Goal: Task Accomplishment & Management: Manage account settings

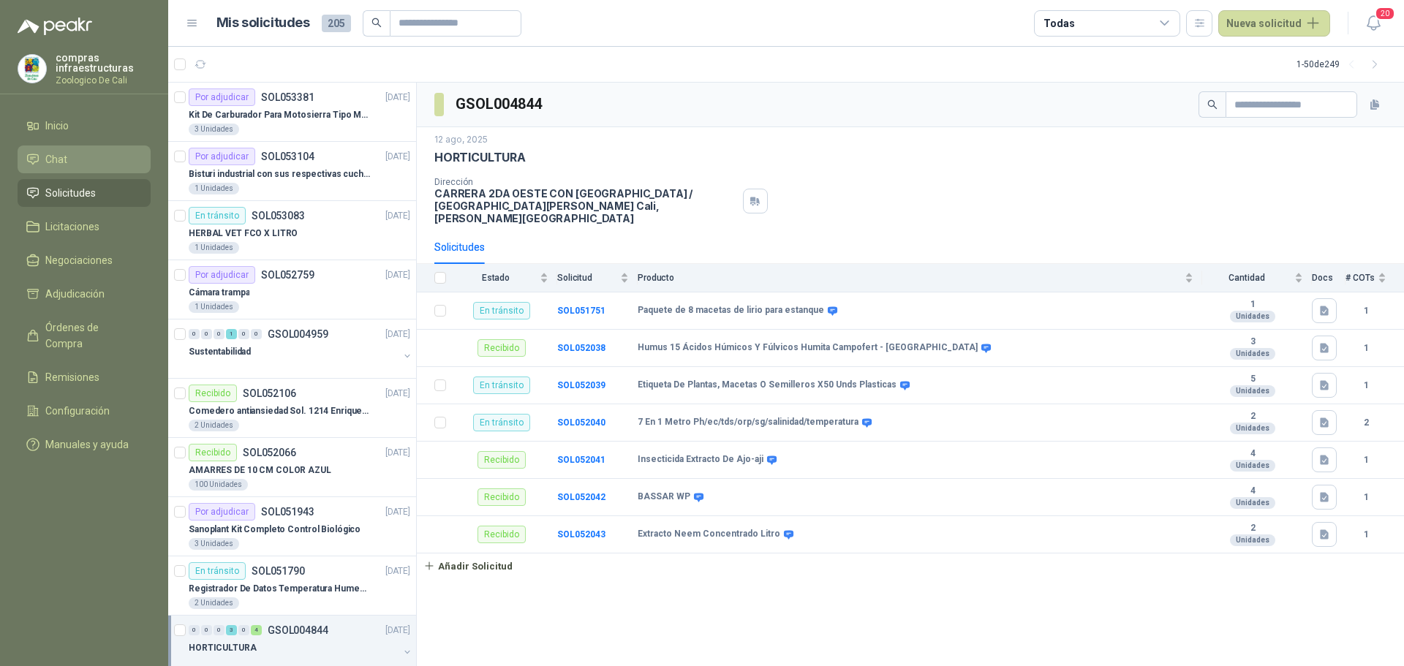
click at [86, 151] on li "Chat" at bounding box center [84, 159] width 116 height 16
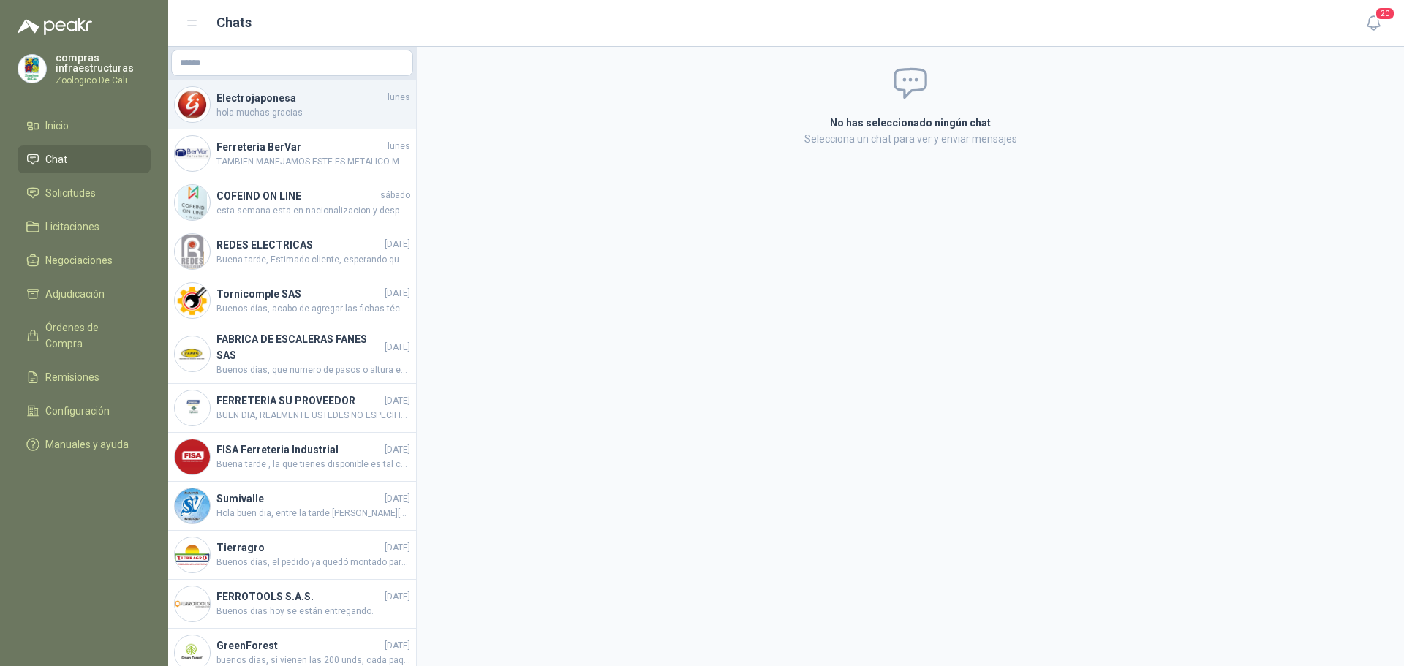
click at [277, 121] on div "Electrojaponesa [DATE] hola muchas gracias" at bounding box center [292, 104] width 248 height 49
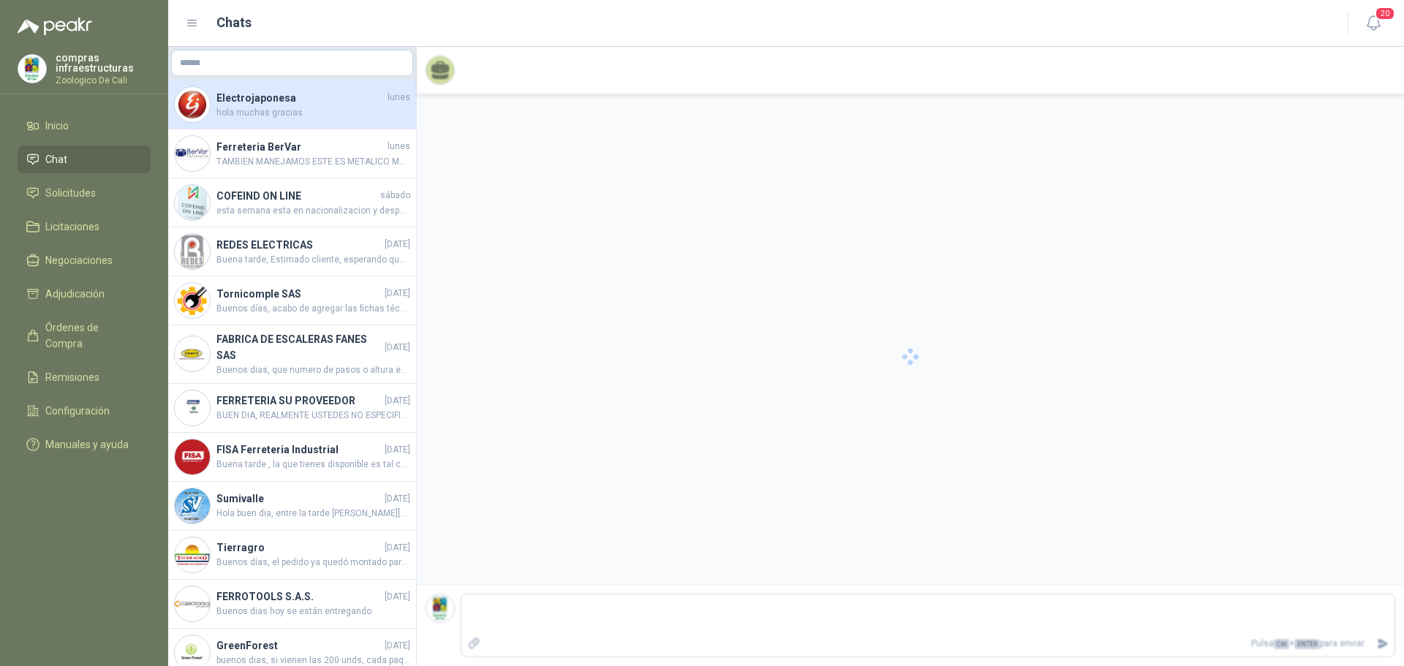
click at [69, 110] on menu "compras infraestructuras Zoologico De Cali Inicio Chat Solicitudes Licitaciones…" at bounding box center [84, 333] width 168 height 666
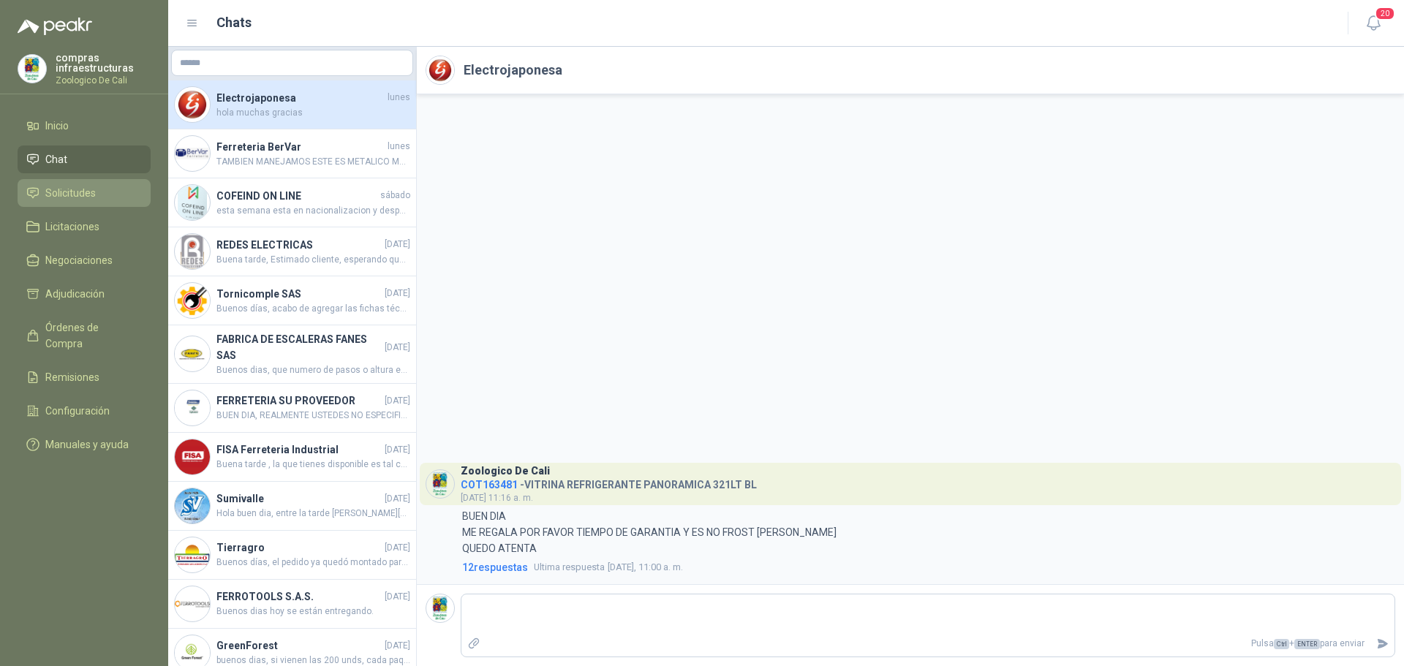
click at [62, 205] on link "Solicitudes" at bounding box center [84, 193] width 133 height 28
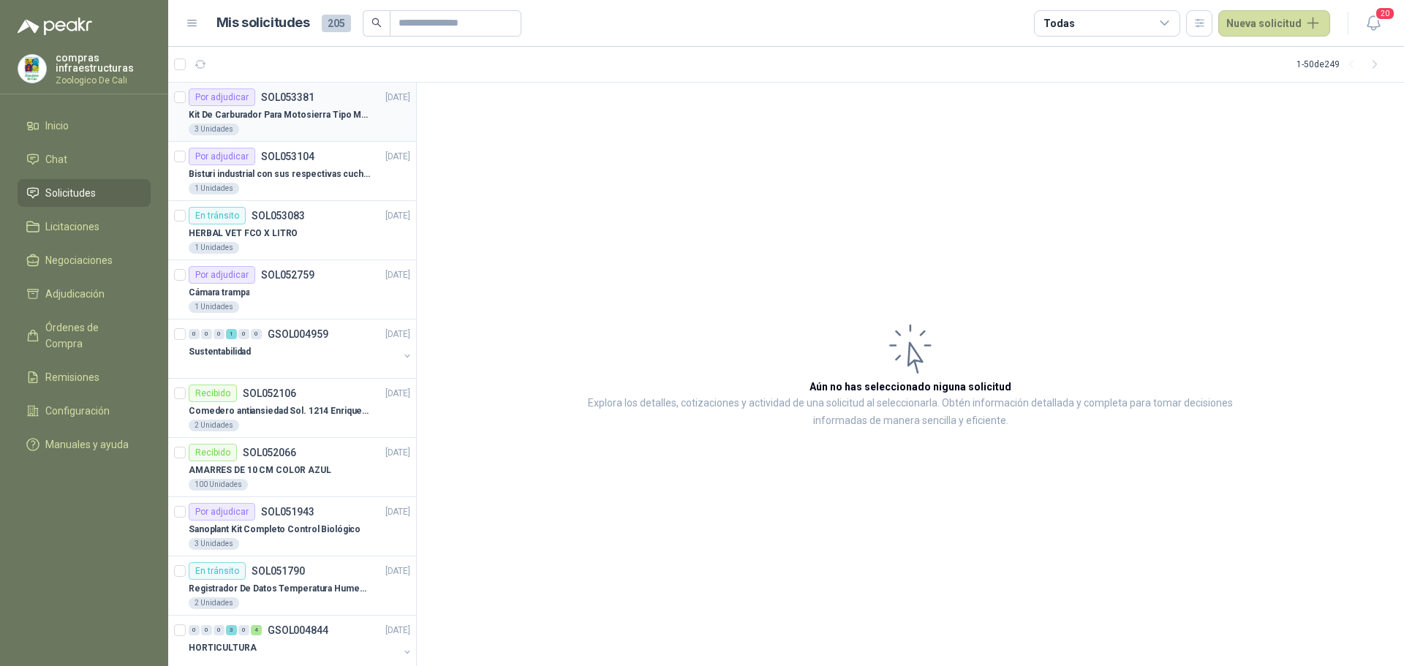
click at [301, 135] on article "Por adjudicar SOL053381 [DATE] Kit De Carburador Para Motosierra Tipo M250 - Za…" at bounding box center [292, 112] width 248 height 59
